Goal: Book appointment/travel/reservation

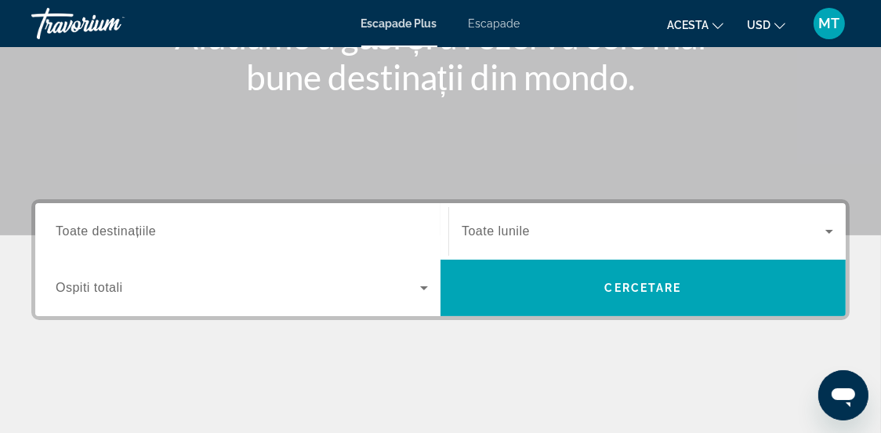
scroll to position [313, 0]
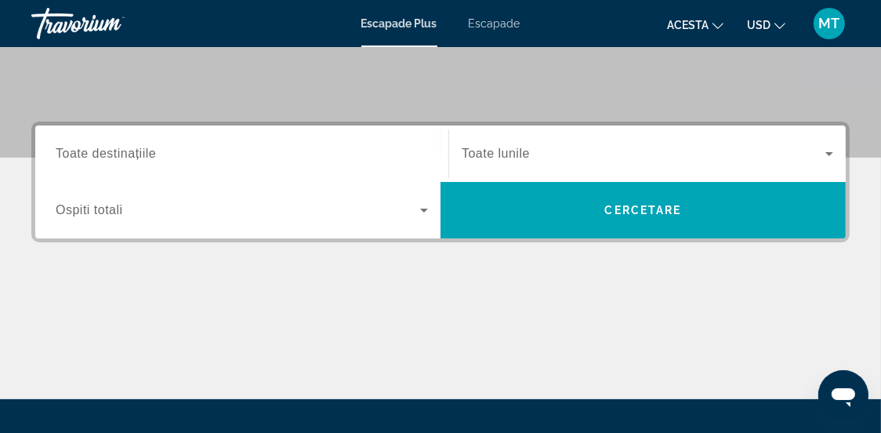
click at [255, 153] on input "Destinaţie Toate destinațiile" at bounding box center [242, 154] width 372 height 19
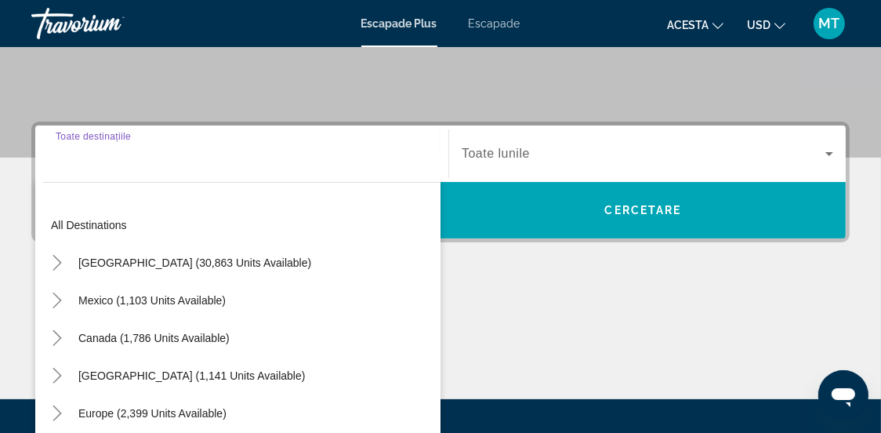
scroll to position [383, 0]
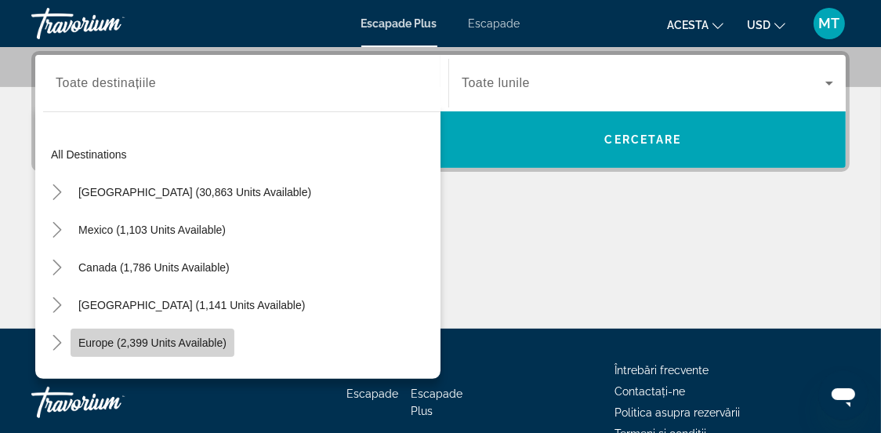
click at [96, 343] on span "Europe (2,399 units available)" at bounding box center [152, 342] width 148 height 13
type input "**********"
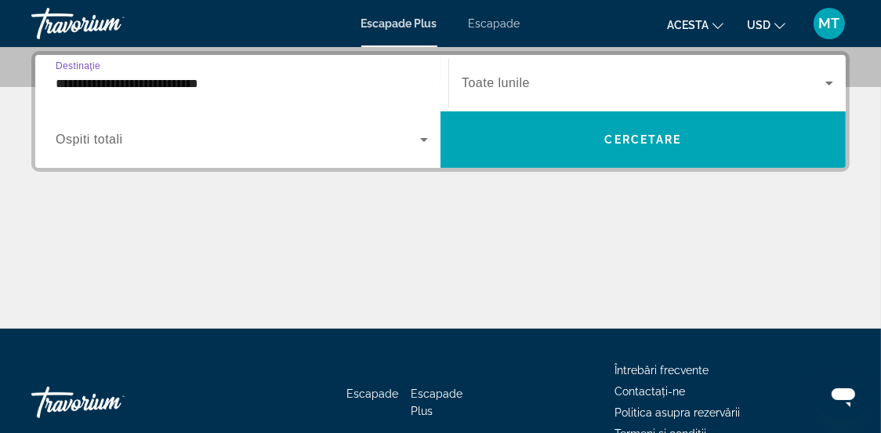
click at [426, 138] on icon "Widget de căutare" at bounding box center [424, 140] width 8 height 4
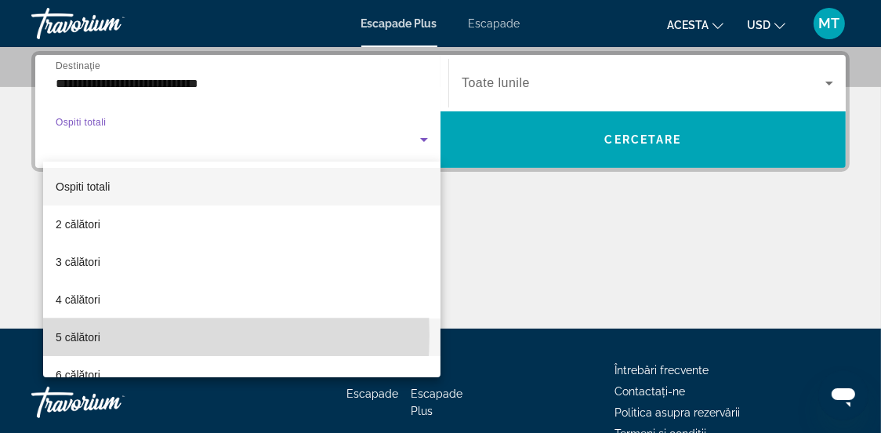
click at [91, 335] on font "5 călători" at bounding box center [78, 337] width 45 height 13
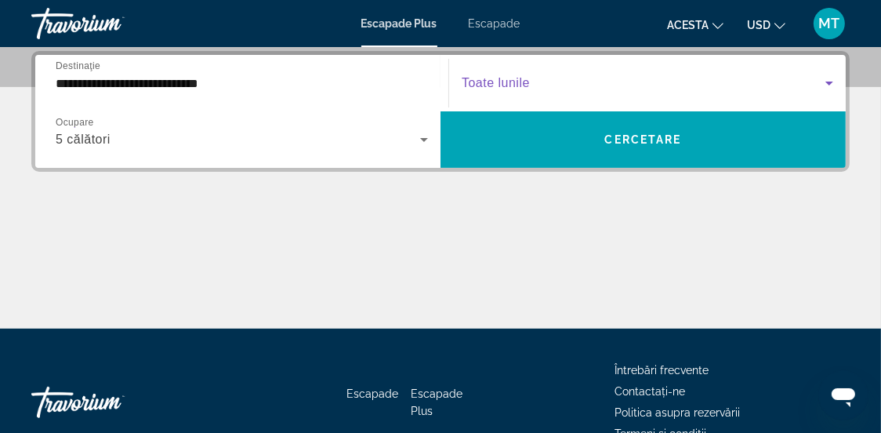
click at [831, 82] on icon "Widget de căutare" at bounding box center [830, 84] width 8 height 4
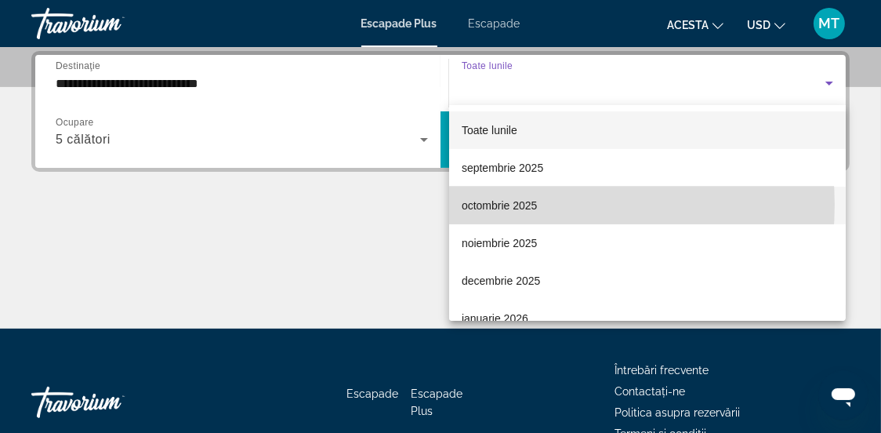
click at [520, 205] on font "octombrie 2025" at bounding box center [500, 205] width 76 height 13
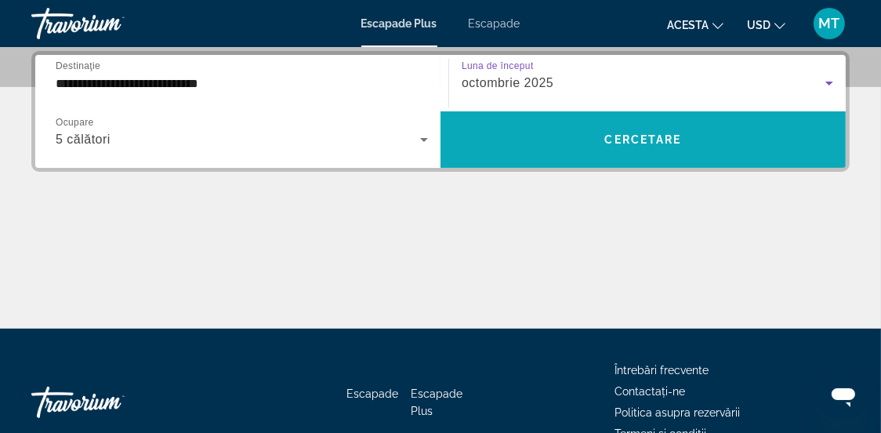
click at [631, 140] on font "Cercetare" at bounding box center [643, 139] width 77 height 13
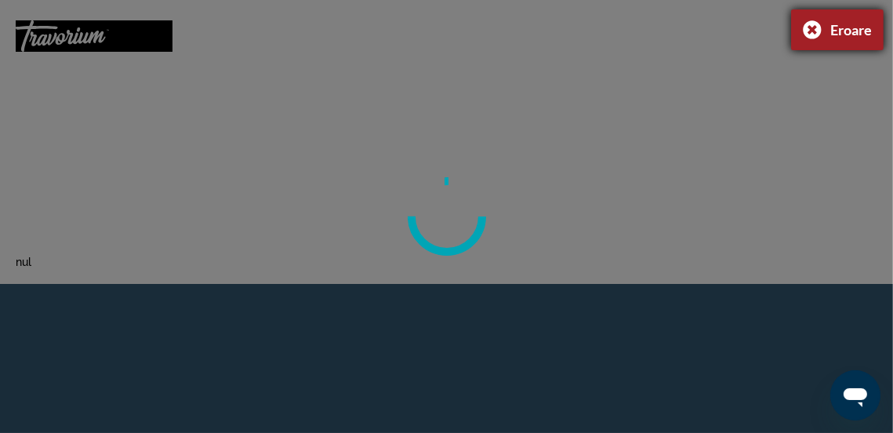
click at [815, 29] on div "Eroare" at bounding box center [837, 29] width 93 height 41
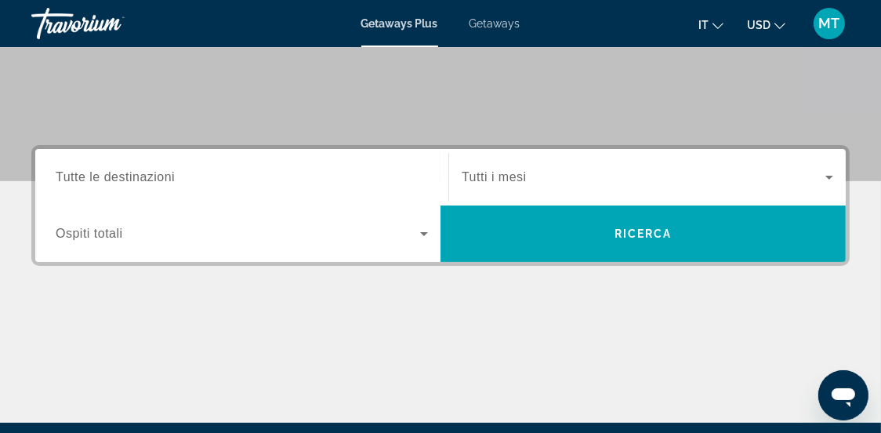
scroll to position [313, 0]
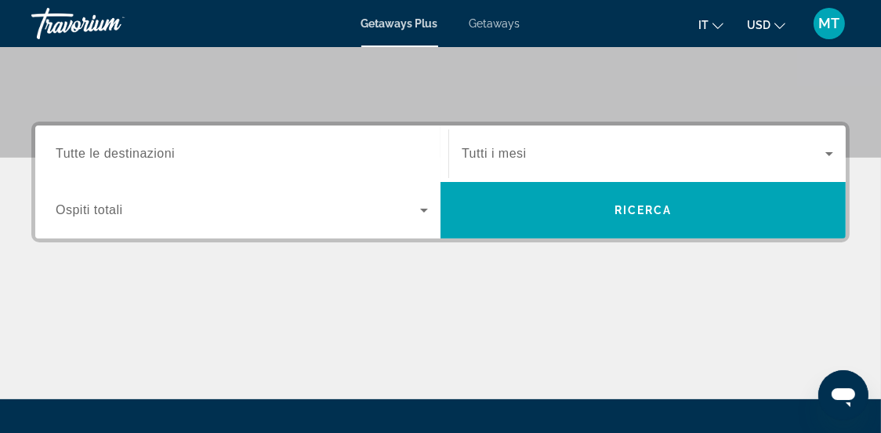
click at [165, 149] on span "Tutte le destinazioni" at bounding box center [115, 153] width 119 height 13
click at [165, 149] on input "Destination Tutte le destinazioni" at bounding box center [242, 154] width 372 height 19
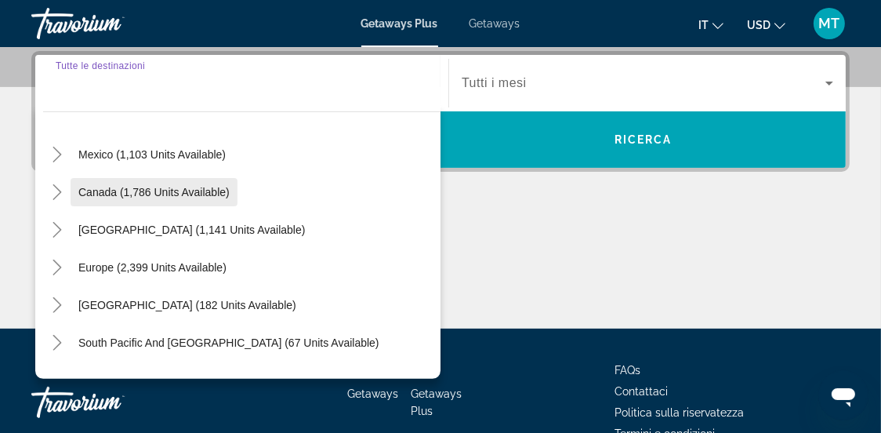
scroll to position [156, 0]
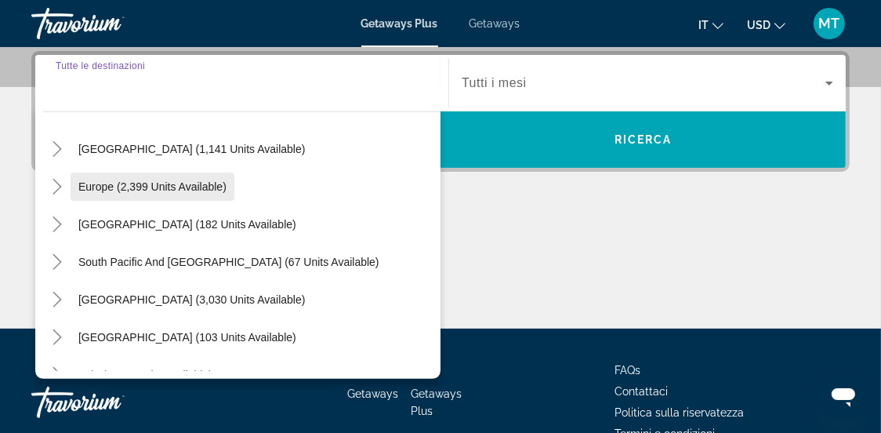
click at [151, 182] on span "Europe (2,399 units available)" at bounding box center [152, 186] width 148 height 13
type input "**********"
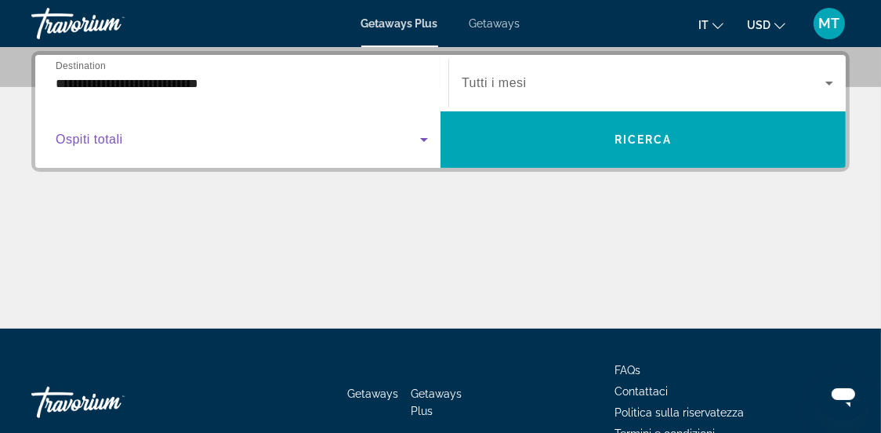
click at [427, 138] on icon "Search widget" at bounding box center [424, 140] width 8 height 4
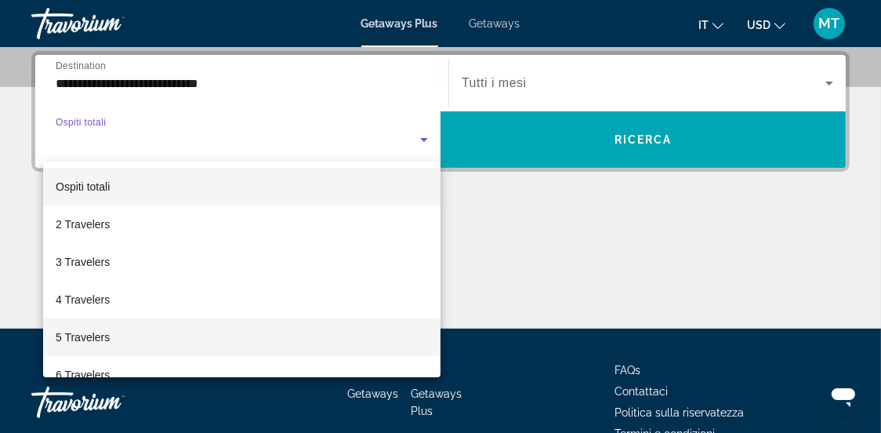
click at [98, 334] on span "5 Travelers" at bounding box center [83, 337] width 54 height 19
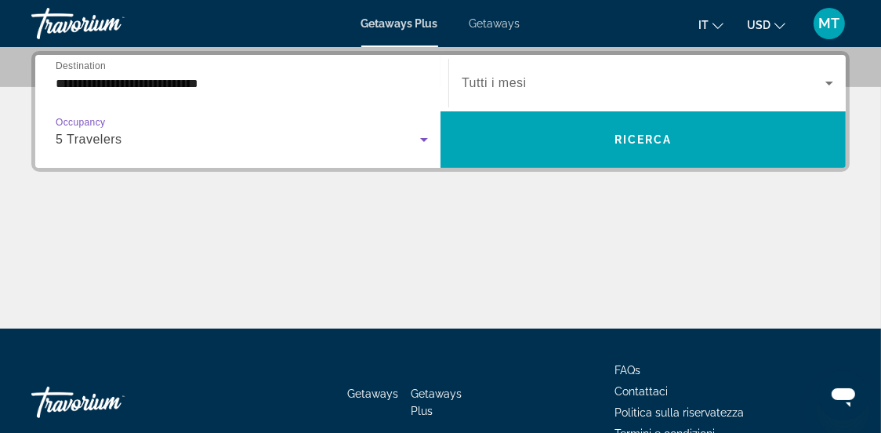
click at [420, 136] on icon "Search widget" at bounding box center [424, 139] width 19 height 19
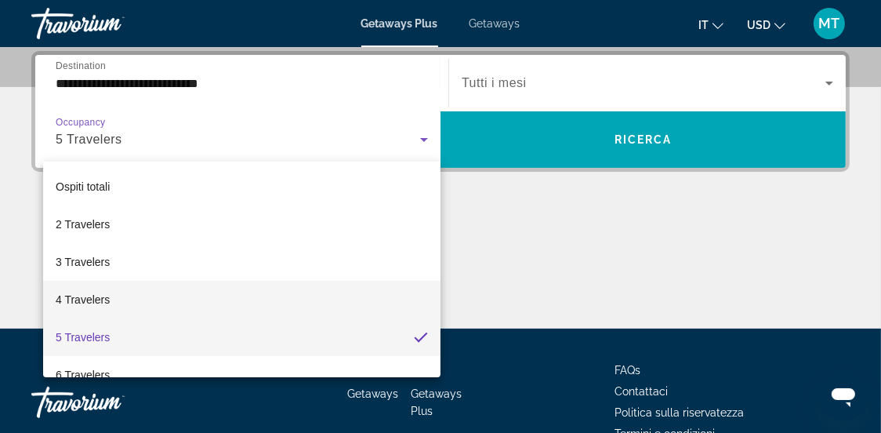
click at [177, 293] on mat-option "4 Travelers" at bounding box center [242, 300] width 398 height 38
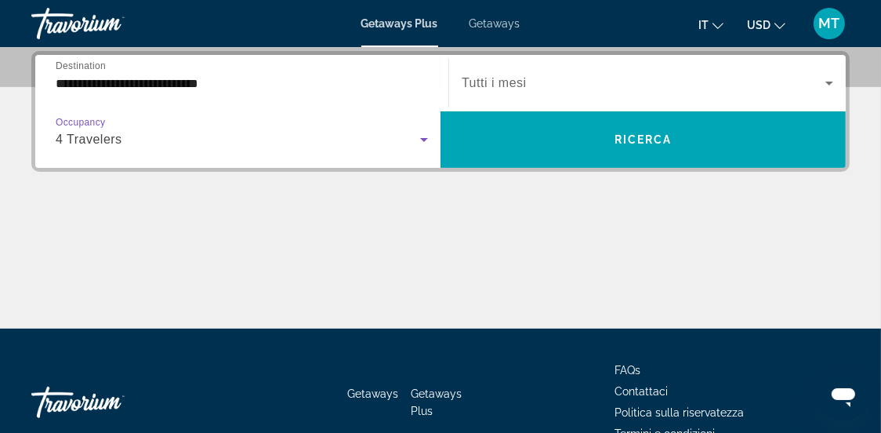
click at [830, 80] on icon "Search widget" at bounding box center [829, 83] width 19 height 19
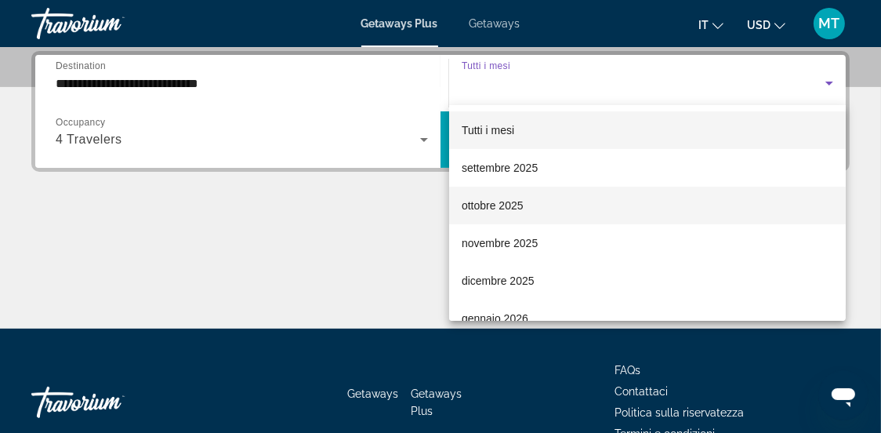
click at [514, 202] on span "ottobre 2025" at bounding box center [493, 205] width 62 height 19
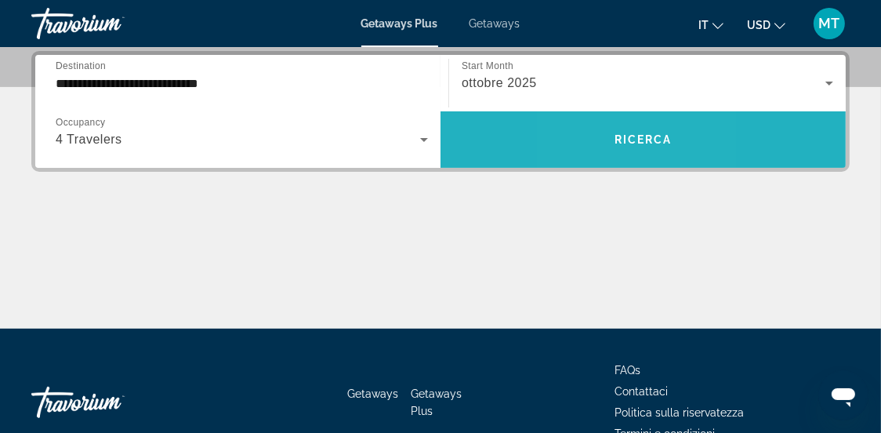
click at [593, 146] on span "Search widget" at bounding box center [643, 140] width 405 height 38
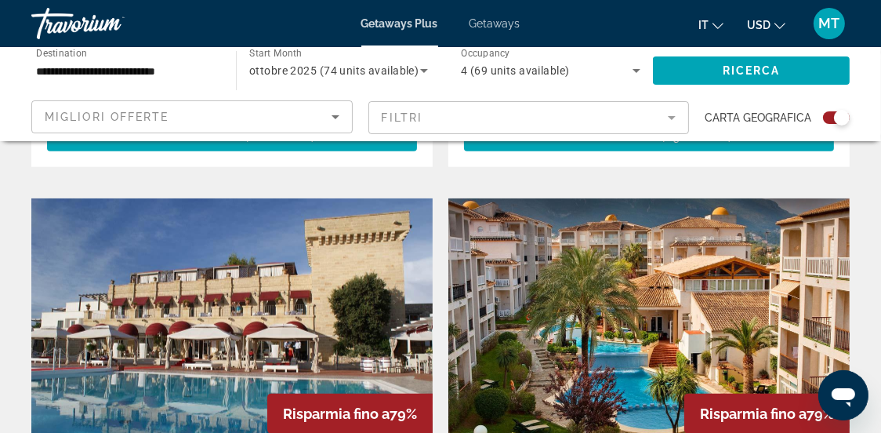
scroll to position [1804, 0]
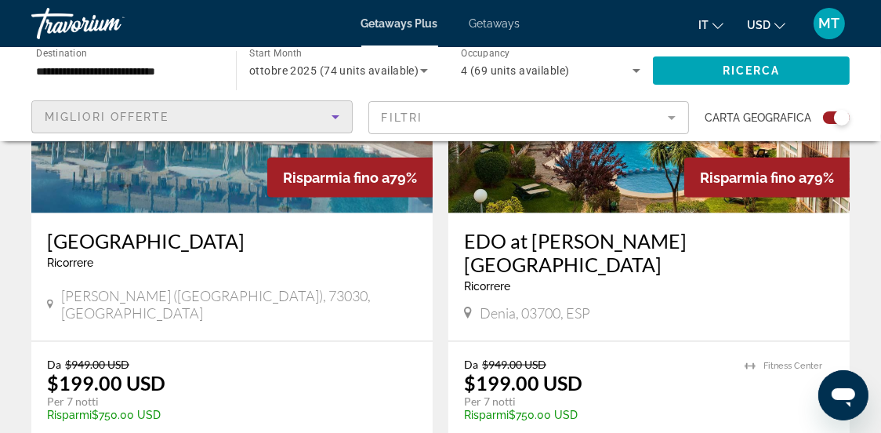
click at [333, 119] on icon "Sort by" at bounding box center [335, 116] width 19 height 19
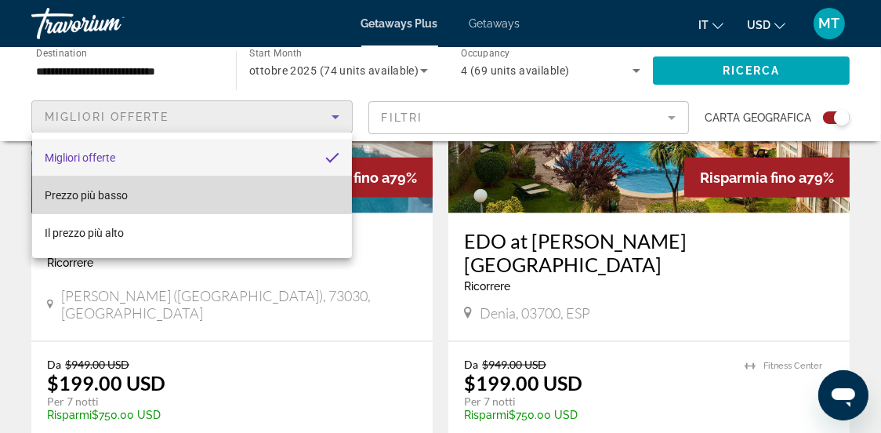
click at [118, 192] on span "Prezzo più basso" at bounding box center [86, 195] width 83 height 13
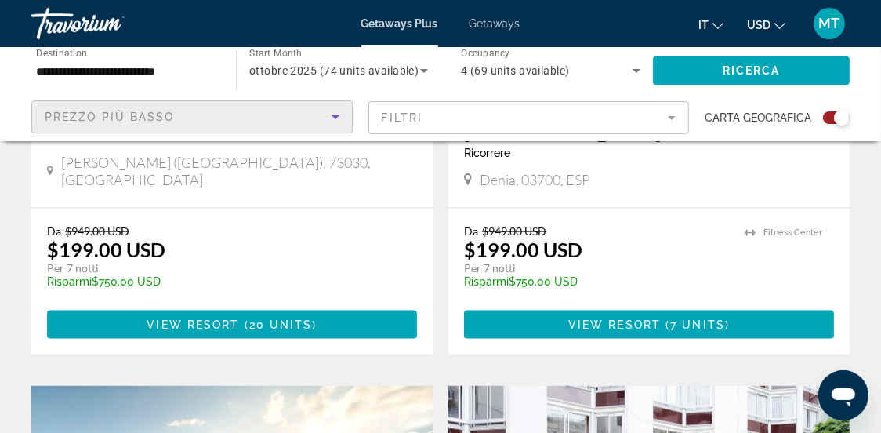
scroll to position [1960, 0]
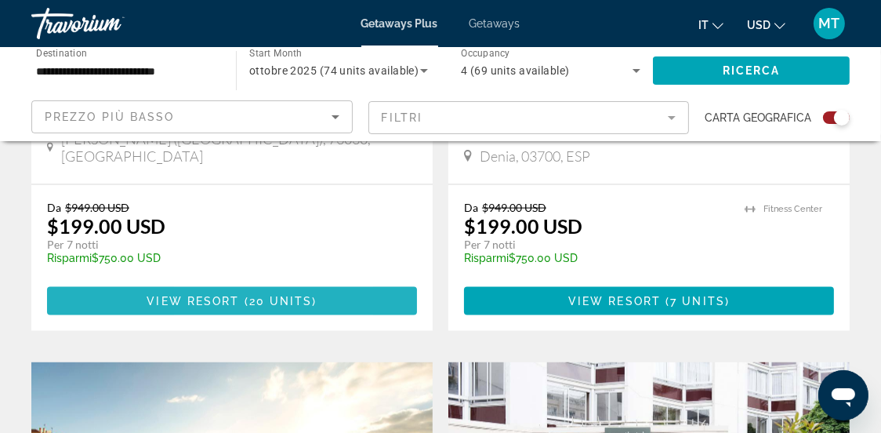
click at [196, 295] on span "View Resort" at bounding box center [193, 301] width 93 height 13
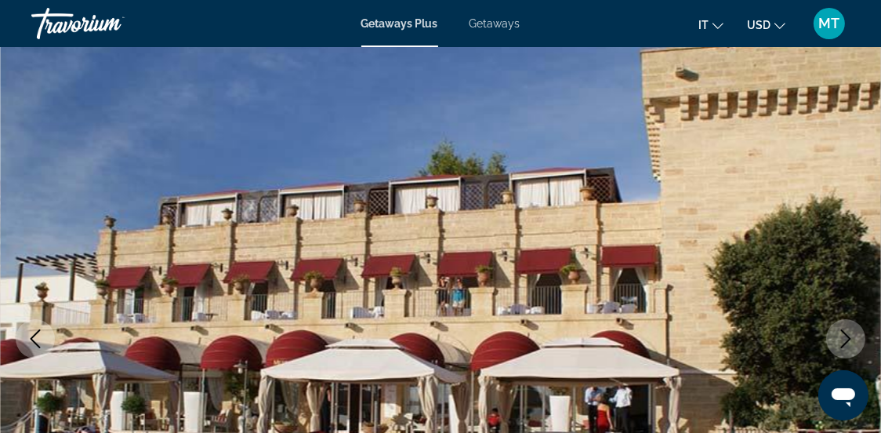
scroll to position [78, 0]
